Goal: Task Accomplishment & Management: Manage account settings

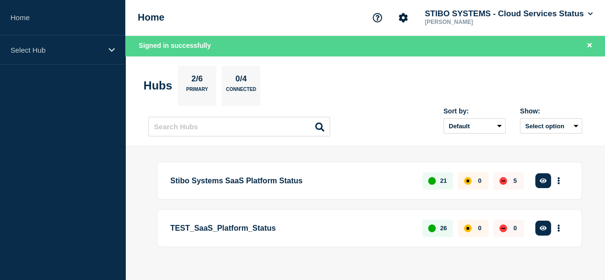
click at [0, 0] on button "See overview" at bounding box center [0, 0] width 0 height 0
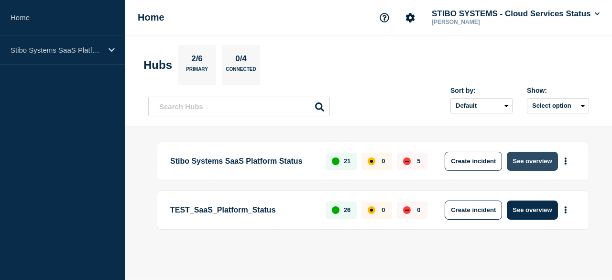
click at [542, 162] on button "See overview" at bounding box center [532, 161] width 51 height 19
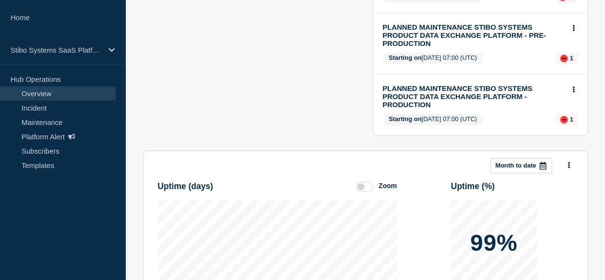
scroll to position [169, 0]
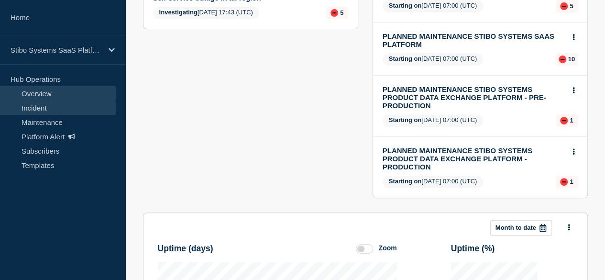
click at [68, 104] on link "Incident" at bounding box center [58, 107] width 116 height 14
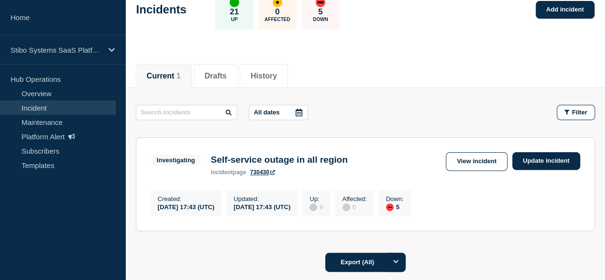
scroll to position [96, 0]
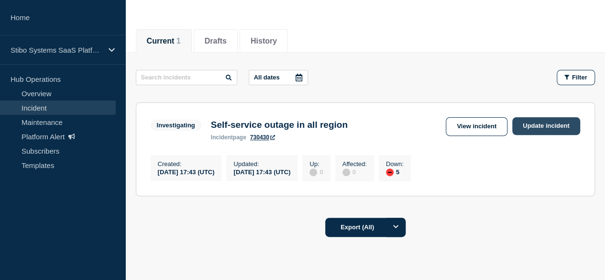
click at [534, 122] on link "Update incident" at bounding box center [546, 126] width 68 height 18
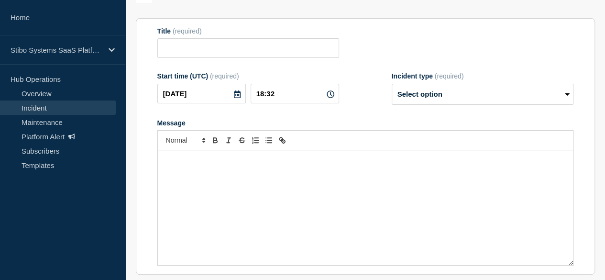
type input "Self-service outage in all region"
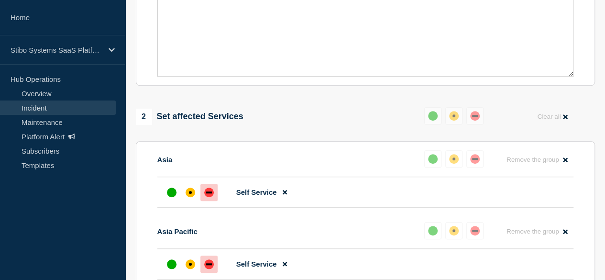
scroll to position [287, 0]
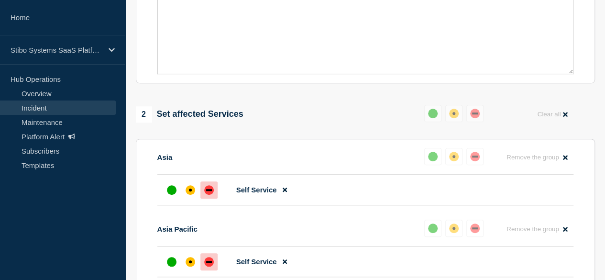
click at [353, 39] on div "Message" at bounding box center [365, 16] width 415 height 115
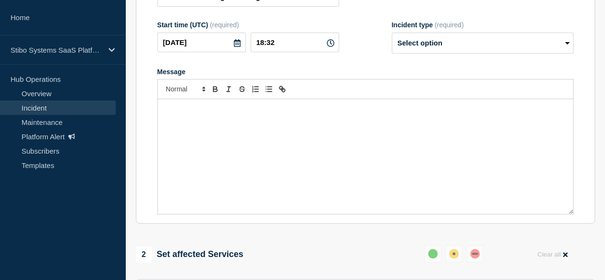
scroll to position [143, 0]
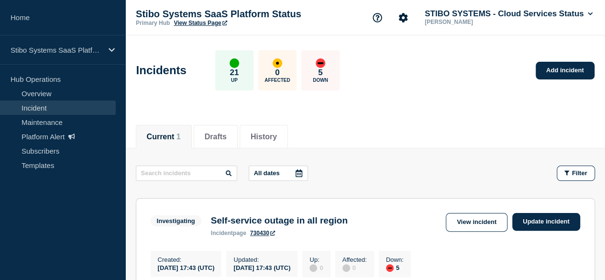
scroll to position [48, 0]
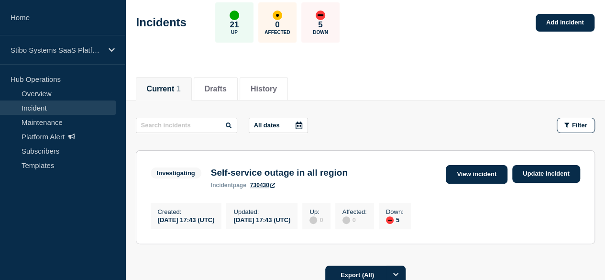
click at [458, 174] on link "View incident" at bounding box center [476, 174] width 62 height 19
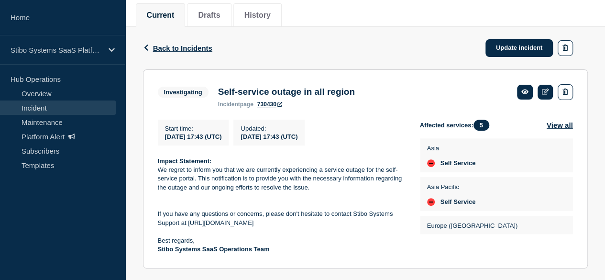
scroll to position [142, 0]
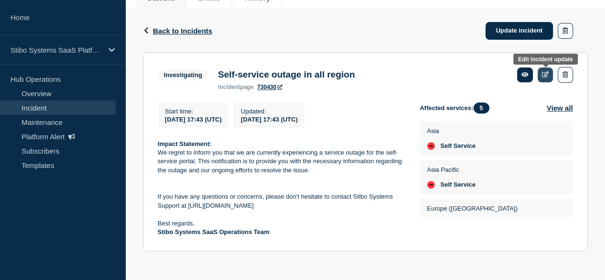
click at [542, 67] on link at bounding box center [545, 74] width 16 height 15
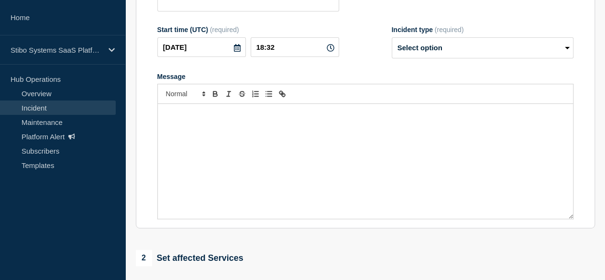
type input "Self-service outage in all region"
type input "17:43"
select select "investigating"
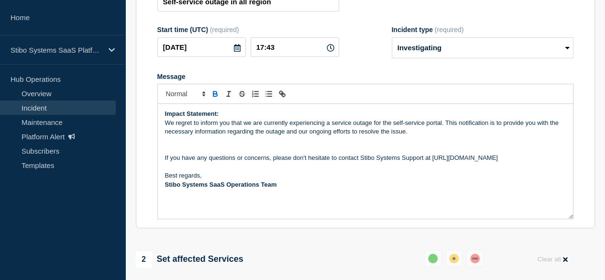
drag, startPoint x: 530, startPoint y: 156, endPoint x: 162, endPoint y: 158, distance: 368.0
click at [162, 158] on div "Impact Statement: We regret to inform you that we are currently experiencing a …" at bounding box center [365, 161] width 415 height 115
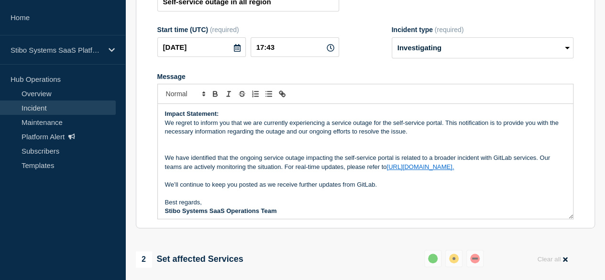
click at [162, 158] on div "Impact Statement: We regret to inform you that we are currently experiencing a …" at bounding box center [365, 161] width 415 height 115
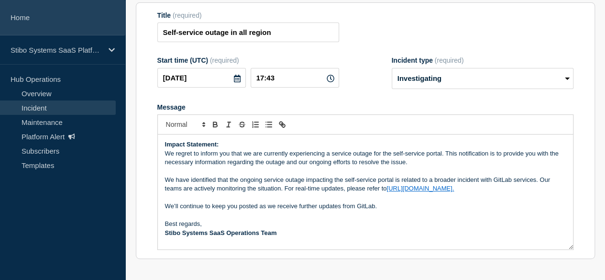
scroll to position [46, 0]
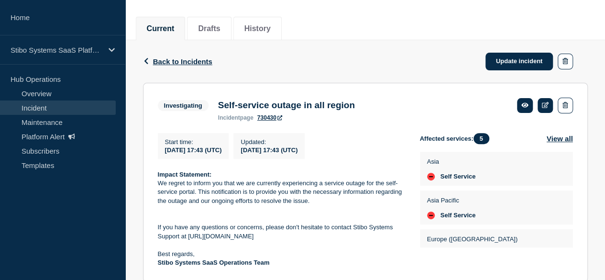
scroll to position [142, 0]
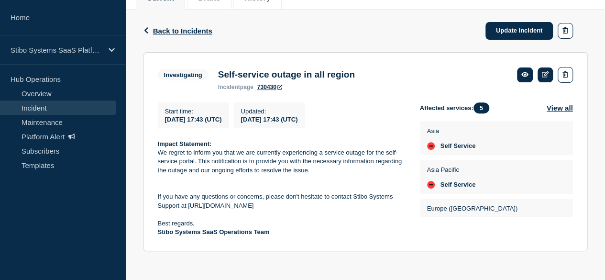
drag, startPoint x: 508, startPoint y: 31, endPoint x: 611, endPoint y: 100, distance: 124.5
click at [508, 31] on link "Update incident" at bounding box center [519, 31] width 68 height 18
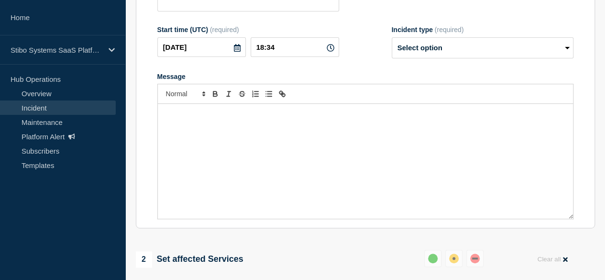
type input "Self-service outage in all region"
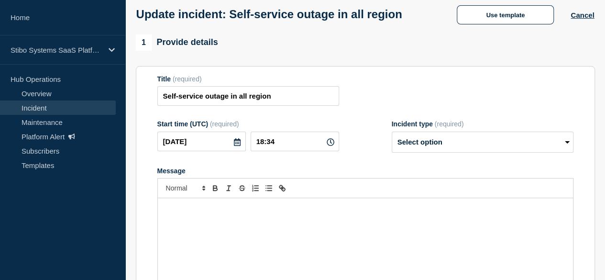
scroll to position [143, 0]
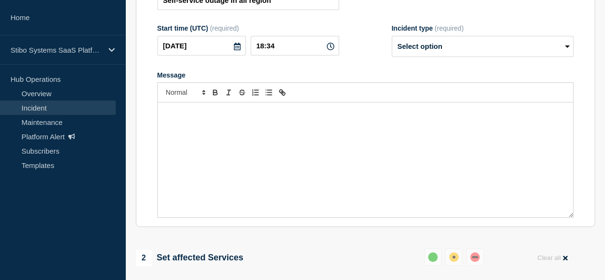
click at [340, 163] on div "Message" at bounding box center [365, 159] width 415 height 115
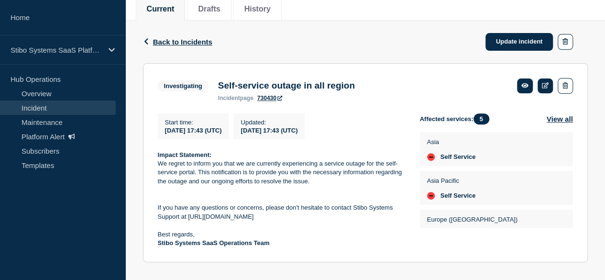
scroll to position [142, 0]
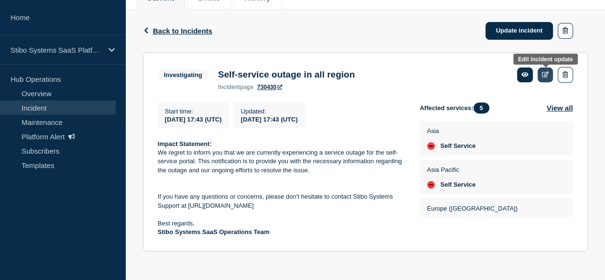
click at [542, 71] on icon at bounding box center [545, 74] width 7 height 6
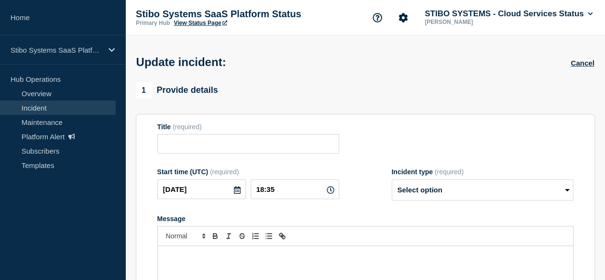
scroll to position [55, 0]
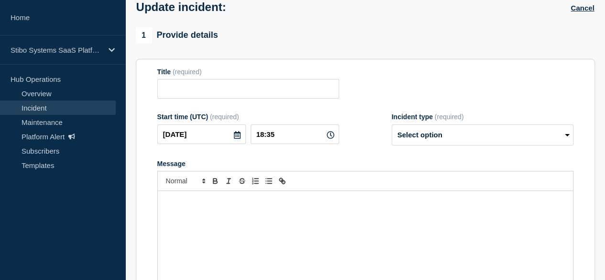
type input "Self-service outage in all region"
type input "17:43"
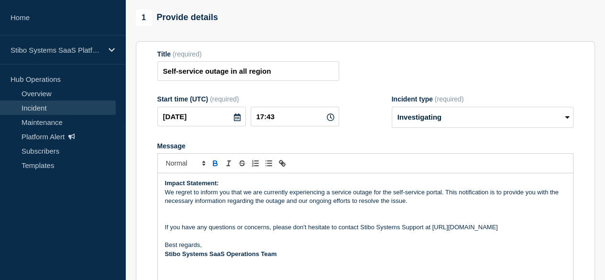
scroll to position [129, 0]
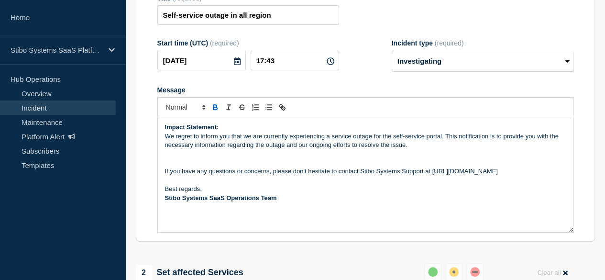
click at [433, 152] on p "Message" at bounding box center [365, 154] width 401 height 9
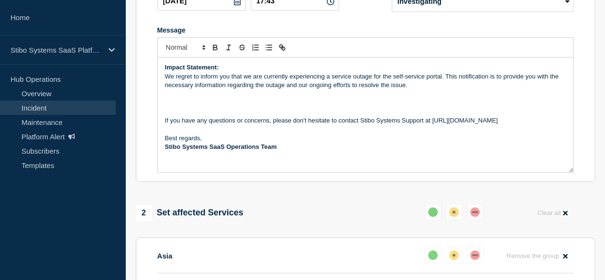
scroll to position [191, 0]
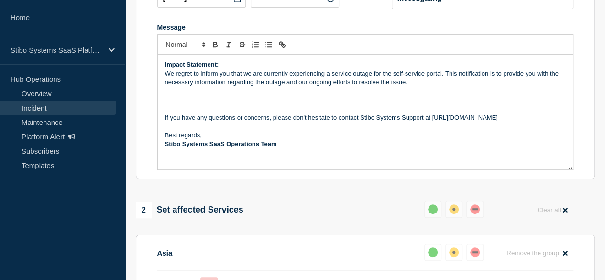
click at [169, 111] on p "Message" at bounding box center [365, 108] width 401 height 9
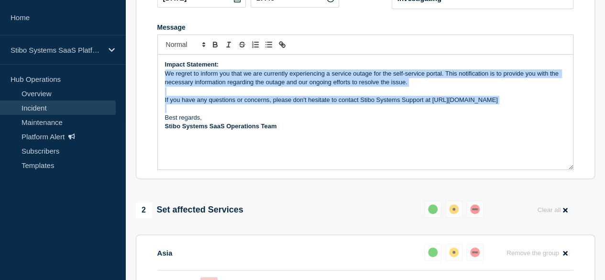
drag, startPoint x: 523, startPoint y: 108, endPoint x: 162, endPoint y: 79, distance: 362.9
click at [162, 79] on div "Impact Statement: We regret to inform you that we are currently experiencing a …" at bounding box center [365, 111] width 415 height 115
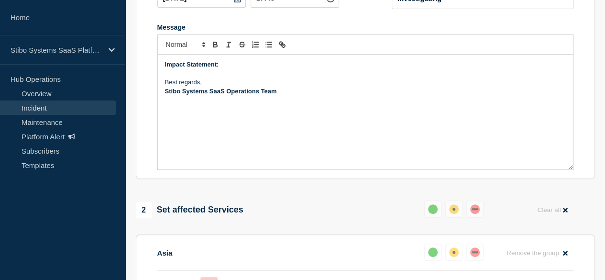
click at [301, 78] on p "Message" at bounding box center [365, 73] width 401 height 9
click at [237, 65] on p "Impact Statement:" at bounding box center [365, 64] width 401 height 9
click at [222, 67] on p "Impact Statement:" at bounding box center [365, 64] width 401 height 9
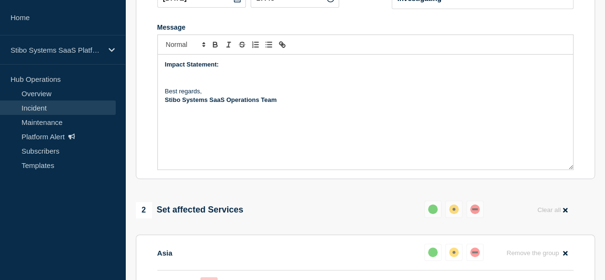
click at [217, 78] on p "Message" at bounding box center [365, 73] width 401 height 9
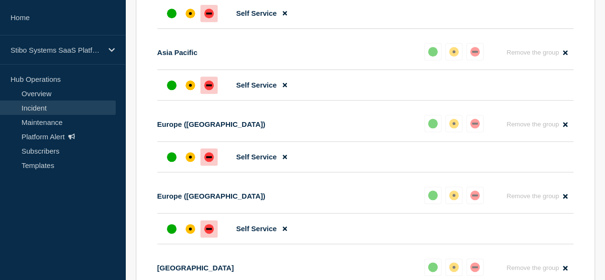
scroll to position [33, 0]
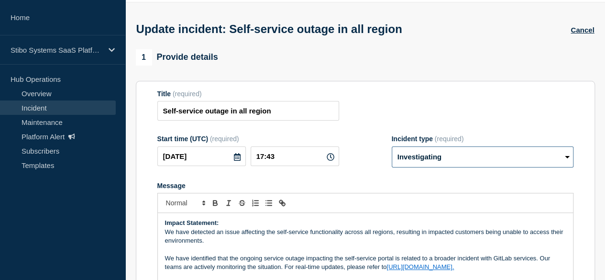
click at [418, 154] on select "Select option Investigating Identified Monitoring Resolved" at bounding box center [482, 156] width 182 height 21
select select "identified"
click at [391, 148] on select "Select option Investigating Identified Monitoring Resolved" at bounding box center [482, 156] width 182 height 21
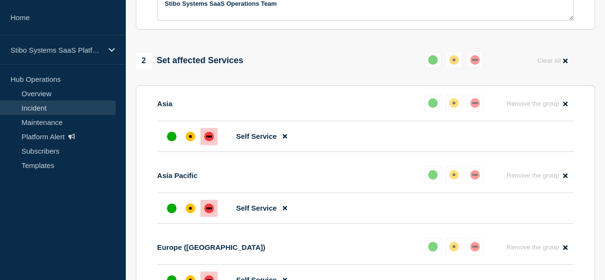
scroll to position [81, 0]
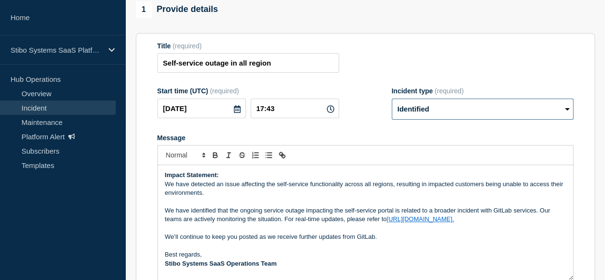
click at [449, 109] on select "Select option Investigating Identified Monitoring Resolved" at bounding box center [482, 108] width 182 height 21
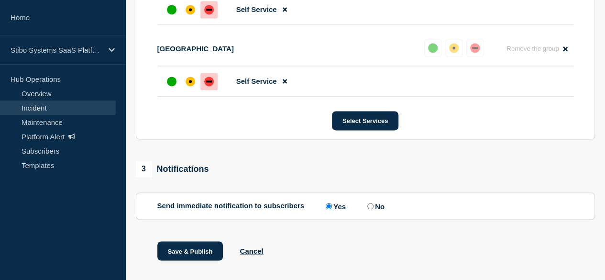
scroll to position [702, 0]
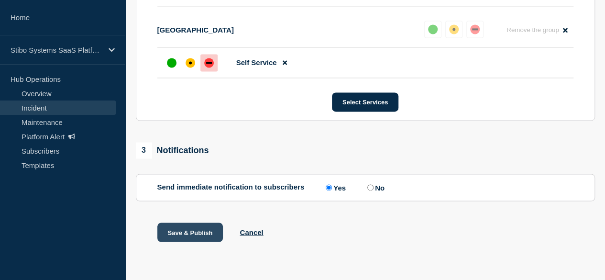
click at [210, 232] on button "Save & Publish" at bounding box center [190, 231] width 66 height 19
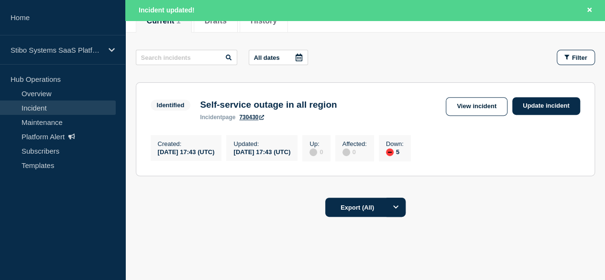
scroll to position [162, 0]
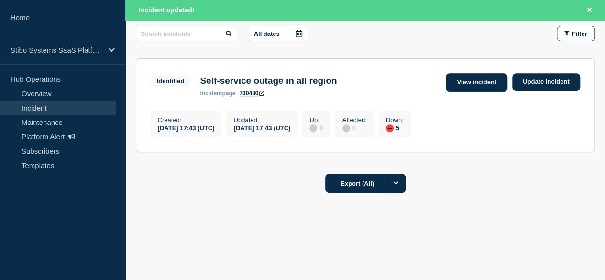
click at [471, 74] on link "View incident" at bounding box center [476, 82] width 62 height 19
